Goal: Navigation & Orientation: Understand site structure

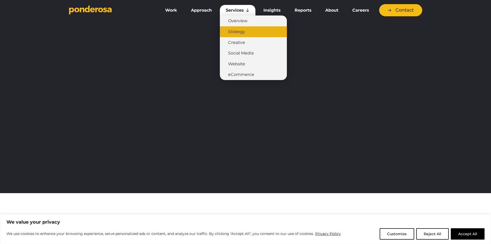
click at [238, 29] on link "Strategy" at bounding box center [253, 31] width 67 height 11
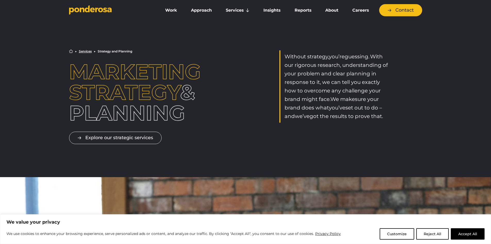
click at [262, 49] on div "Home ▶︎ Services ▶︎ Strategy and Planning Marketing Strategy & planning Without…" at bounding box center [245, 86] width 361 height 74
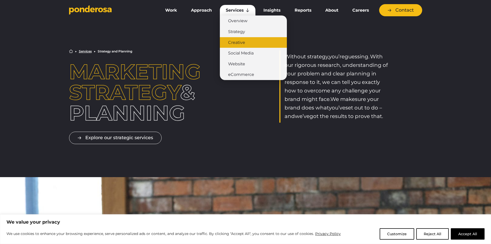
click at [239, 40] on link "Creative" at bounding box center [253, 42] width 67 height 11
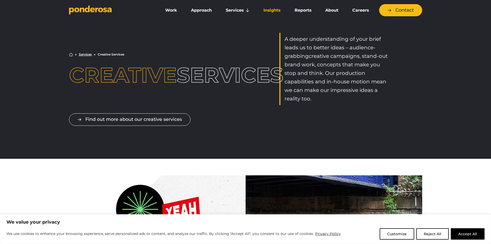
click at [273, 7] on link "Insights" at bounding box center [272, 10] width 29 height 11
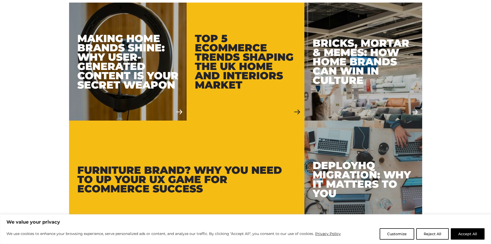
scroll to position [155, 0]
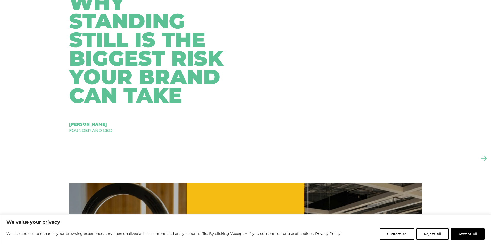
click at [223, 110] on div "Why Standing Still Is The Biggest Risk Your Brand Can Take Richard Midgley Foun…" at bounding box center [155, 63] width 173 height 140
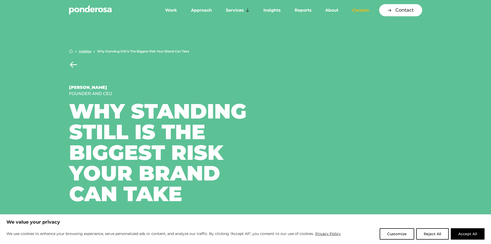
click at [362, 11] on link "Careers" at bounding box center [360, 10] width 28 height 11
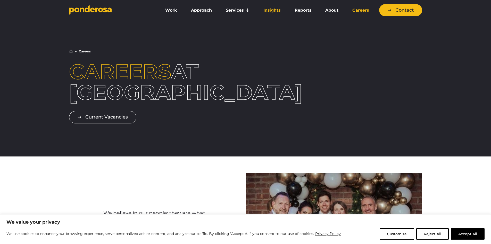
click at [278, 10] on link "Insights" at bounding box center [272, 10] width 29 height 11
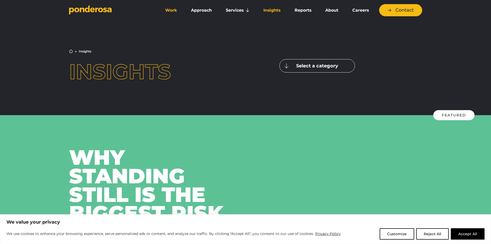
click at [174, 12] on link "Work" at bounding box center [171, 10] width 24 height 11
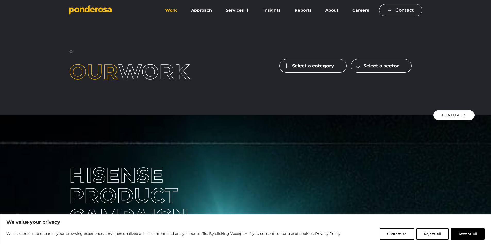
click at [399, 9] on link "Contact" at bounding box center [400, 10] width 43 height 12
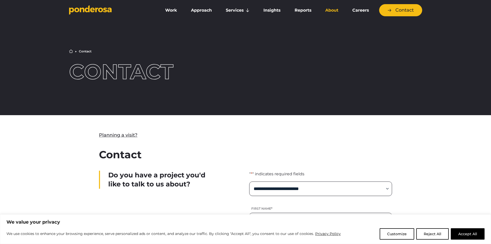
click at [336, 11] on link "About" at bounding box center [331, 10] width 25 height 11
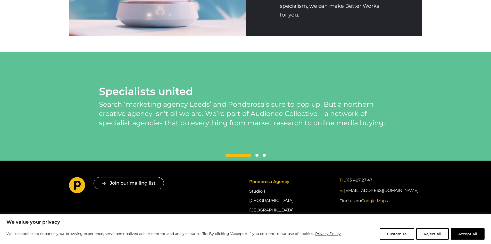
scroll to position [1014, 0]
